Goal: Task Accomplishment & Management: Manage account settings

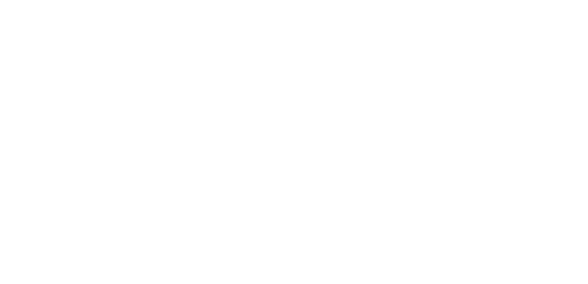
click at [281, 0] on html at bounding box center [294, 0] width 588 height 0
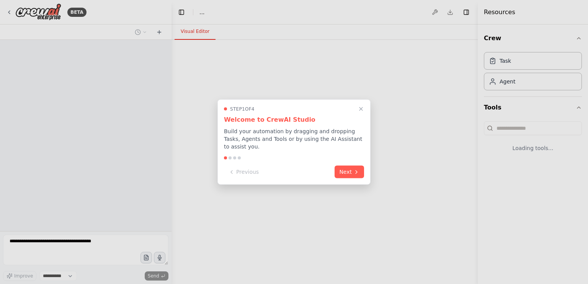
select select "****"
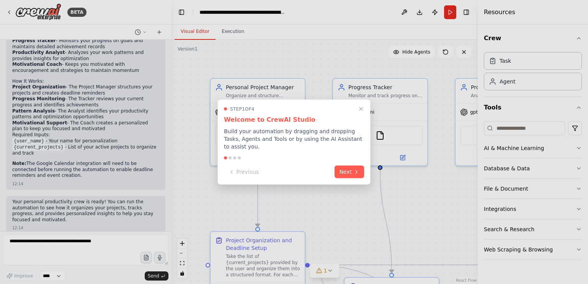
scroll to position [514, 0]
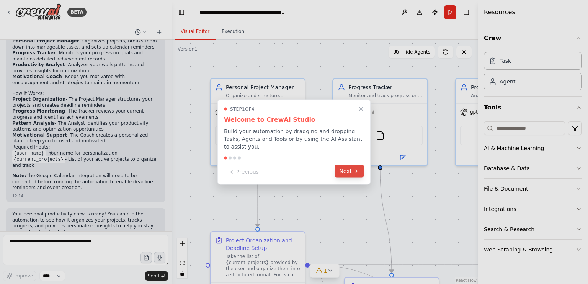
click at [344, 171] on button "Next" at bounding box center [348, 171] width 29 height 13
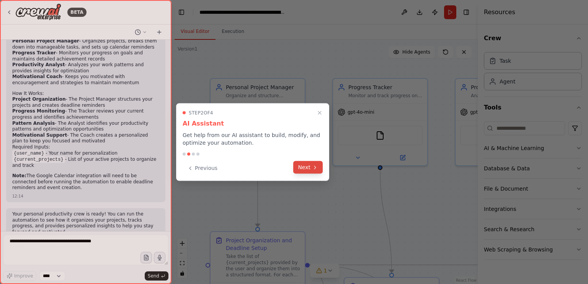
click at [304, 167] on button "Next" at bounding box center [307, 167] width 29 height 13
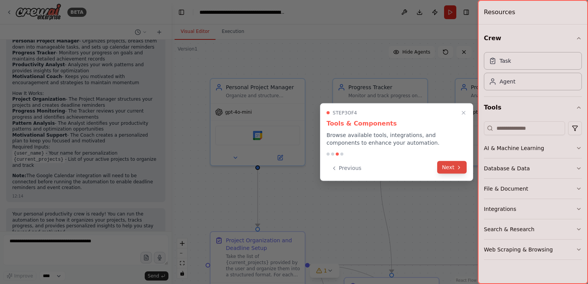
click at [442, 170] on button "Next" at bounding box center [451, 167] width 29 height 13
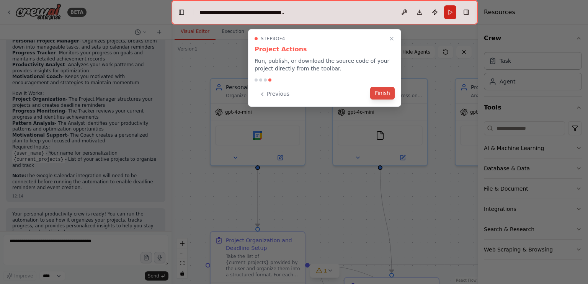
click at [387, 93] on button "Finish" at bounding box center [382, 93] width 24 height 13
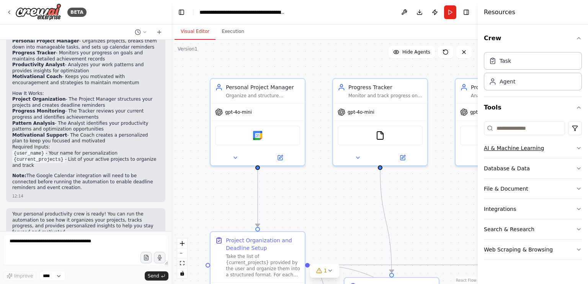
click at [524, 152] on button "AI & Machine Learning" at bounding box center [533, 148] width 98 height 20
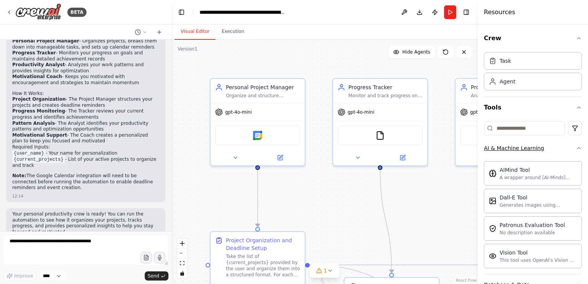
click at [524, 152] on button "AI & Machine Learning" at bounding box center [533, 148] width 98 height 20
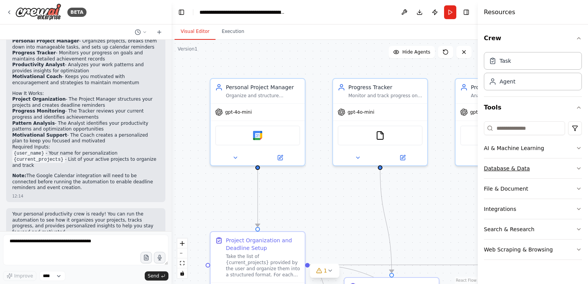
click at [517, 171] on div "Database & Data" at bounding box center [507, 169] width 46 height 8
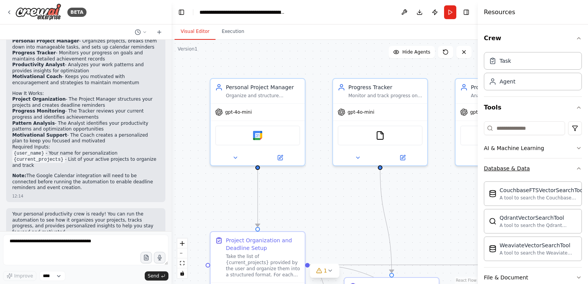
click at [517, 171] on div "Database & Data" at bounding box center [507, 169] width 46 height 8
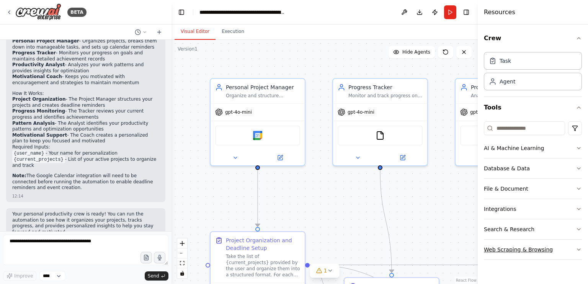
click at [511, 246] on div "Web Scraping & Browsing" at bounding box center [518, 250] width 69 height 8
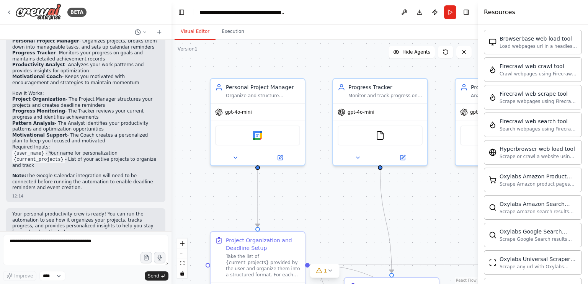
scroll to position [234, 0]
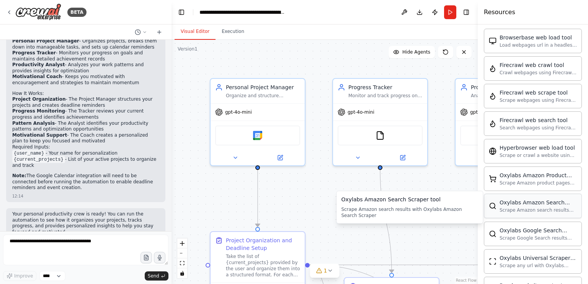
click at [505, 208] on div "Scrape Amazon search results with Oxylabs Amazon Search Scraper" at bounding box center [537, 210] width 77 height 6
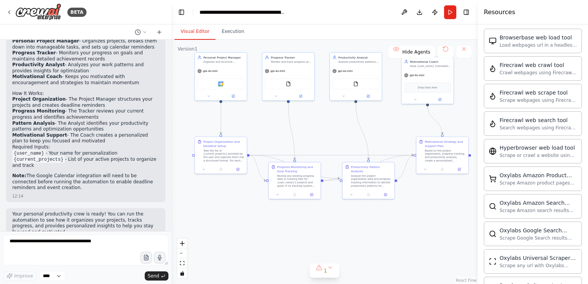
drag, startPoint x: 405, startPoint y: 209, endPoint x: 301, endPoint y: 125, distance: 133.6
click at [301, 125] on div ".deletable-edge-delete-btn { width: 20px; height: 20px; border: 0px solid #ffff…" at bounding box center [324, 162] width 306 height 244
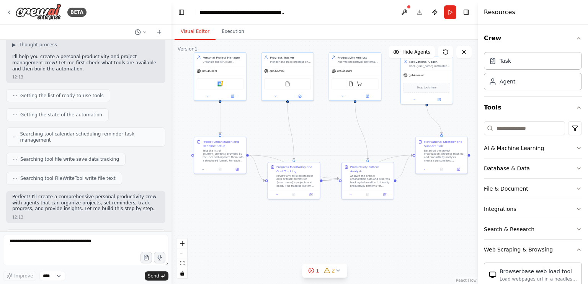
scroll to position [50, 0]
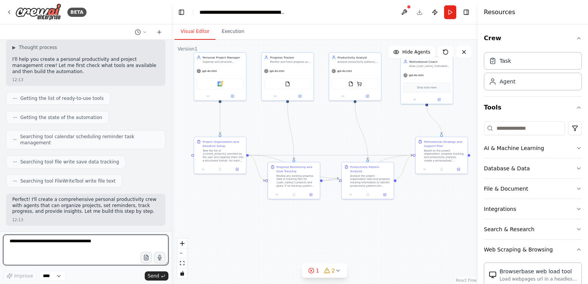
click at [96, 254] on textarea at bounding box center [85, 250] width 165 height 31
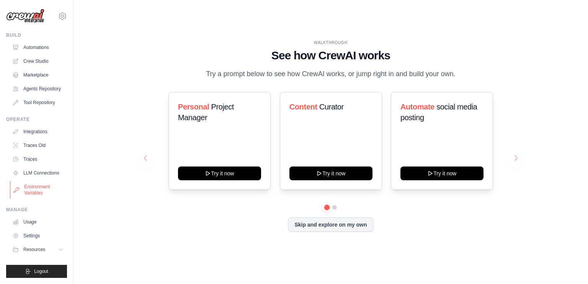
click at [54, 188] on link "Environment Variables" at bounding box center [39, 190] width 58 height 18
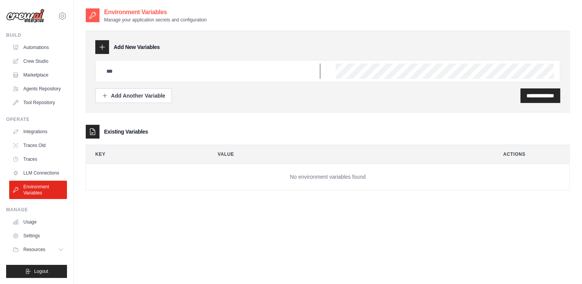
click at [192, 72] on input "text" at bounding box center [211, 71] width 218 height 15
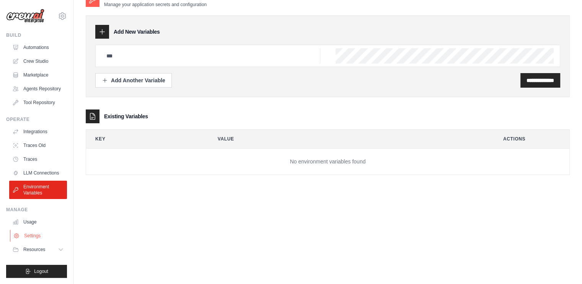
click at [22, 236] on link "Settings" at bounding box center [39, 236] width 58 height 12
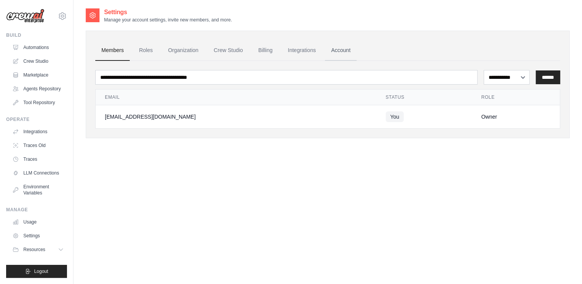
click at [335, 47] on link "Account" at bounding box center [341, 50] width 32 height 21
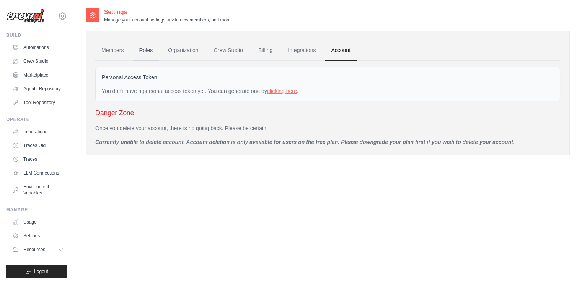
click at [152, 43] on link "Roles" at bounding box center [146, 50] width 26 height 21
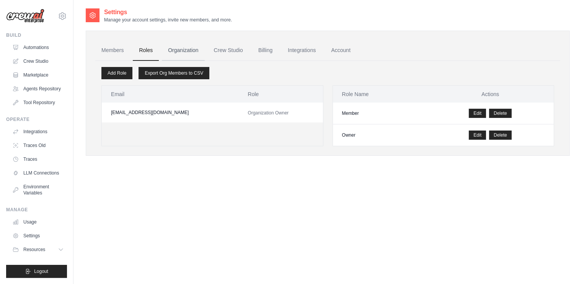
click at [175, 43] on link "Organization" at bounding box center [183, 50] width 42 height 21
